Goal: Check status: Check status

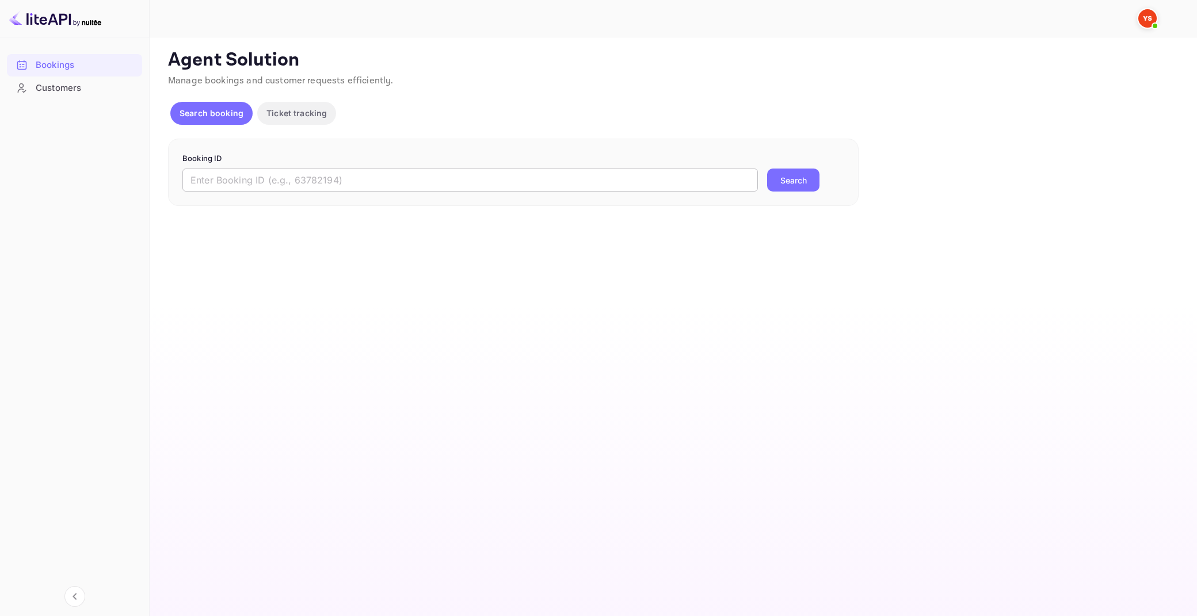
click at [376, 182] on input "text" at bounding box center [469, 180] width 575 height 23
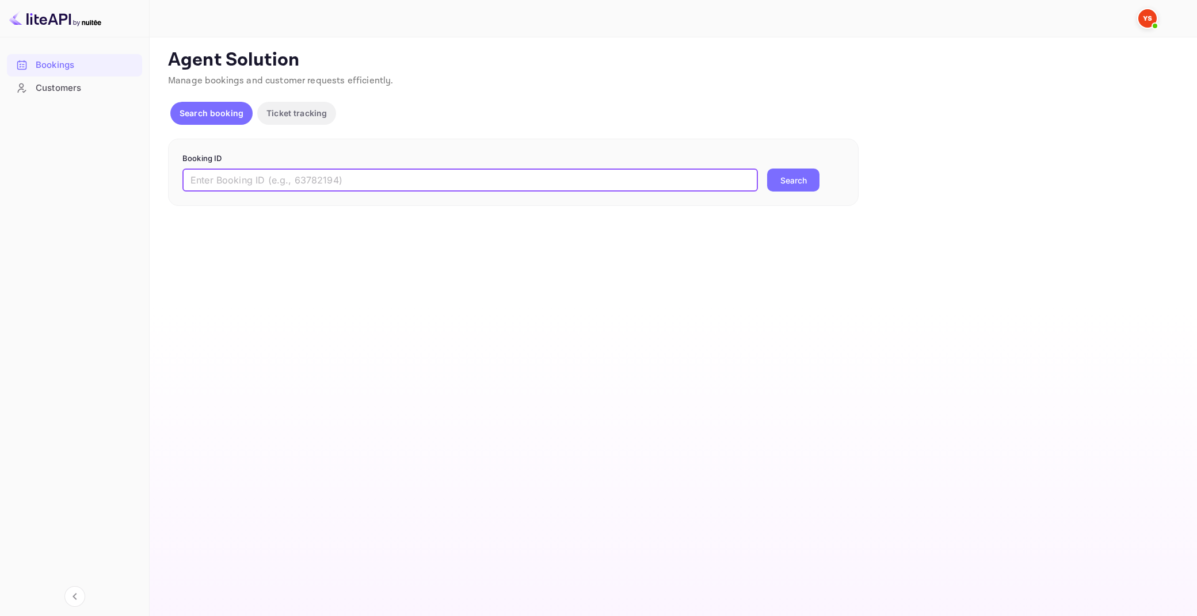
paste input "9367328"
type input "9367328"
click at [767, 169] on button "Search" at bounding box center [793, 180] width 52 height 23
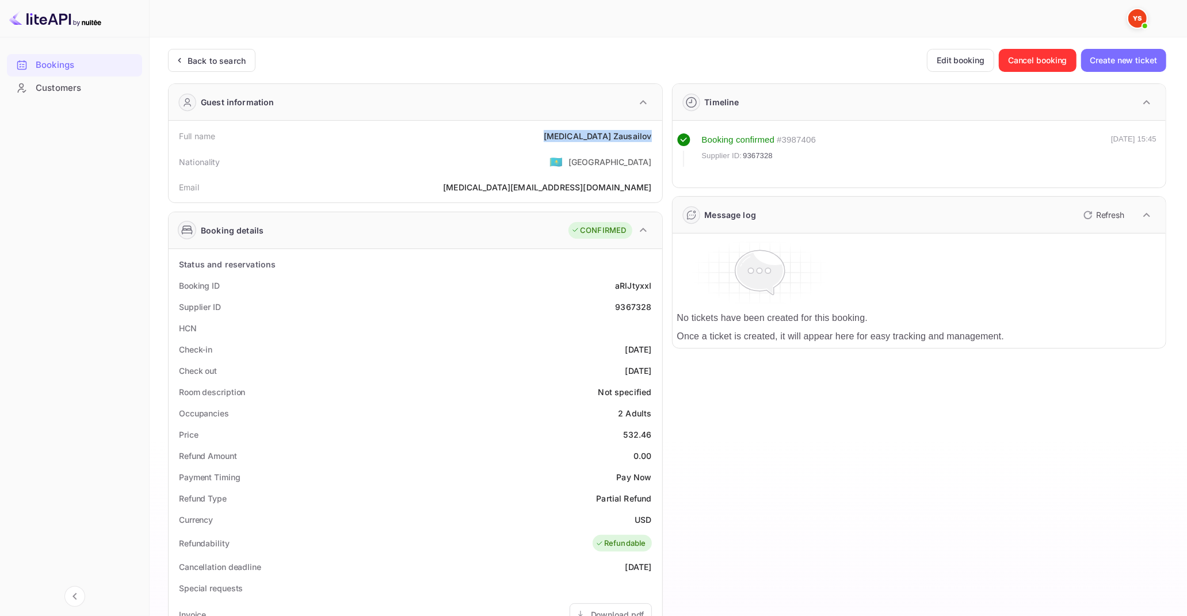
drag, startPoint x: 591, startPoint y: 136, endPoint x: 651, endPoint y: 137, distance: 60.4
click at [651, 137] on div "[MEDICAL_DATA][PERSON_NAME]" at bounding box center [598, 136] width 108 height 12
copy div "[MEDICAL_DATA][PERSON_NAME]"
drag, startPoint x: 623, startPoint y: 432, endPoint x: 654, endPoint y: 438, distance: 31.6
click at [654, 438] on div "Price 532.46" at bounding box center [415, 434] width 484 height 21
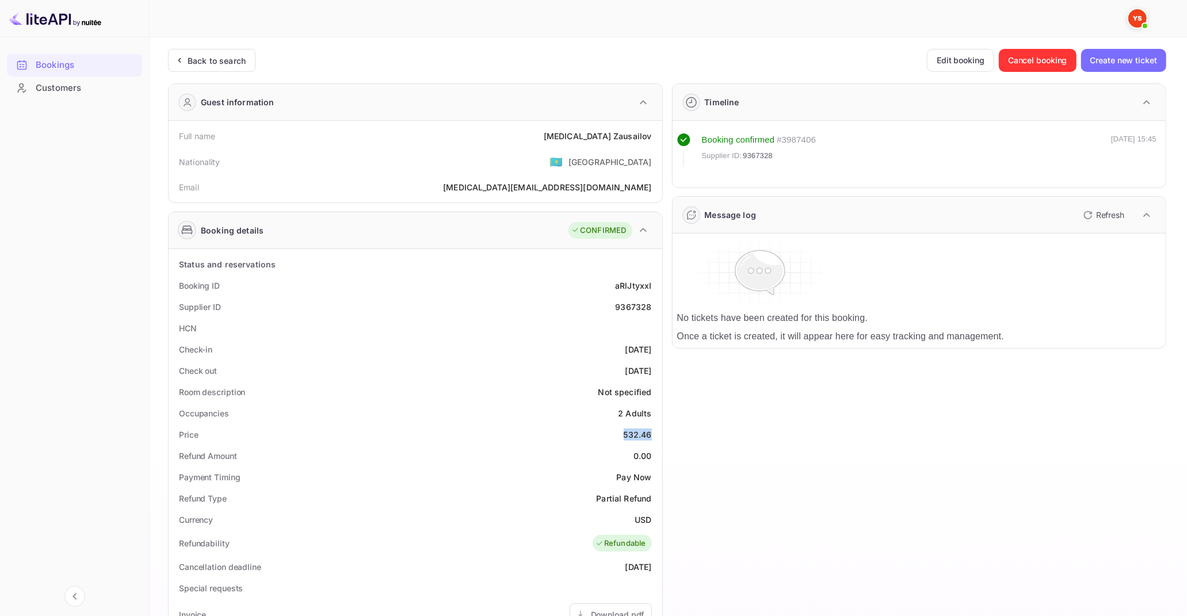
copy div "532.46"
drag, startPoint x: 636, startPoint y: 518, endPoint x: 650, endPoint y: 522, distance: 13.7
click at [650, 522] on div "USD" at bounding box center [643, 520] width 17 height 12
copy div "USD"
